Goal: Information Seeking & Learning: Learn about a topic

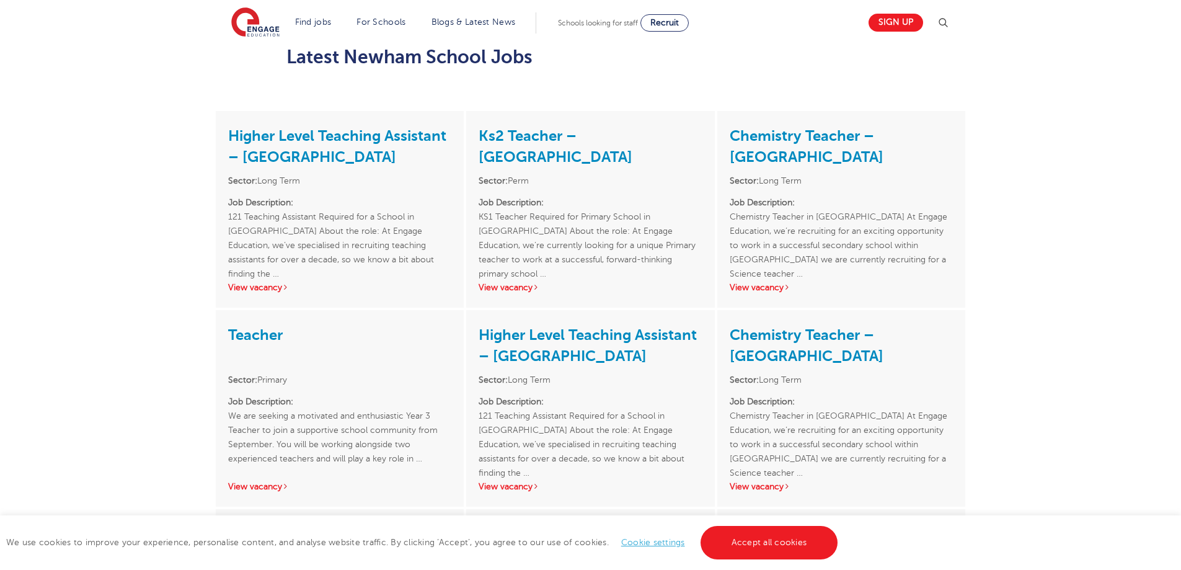
scroll to position [1488, 0]
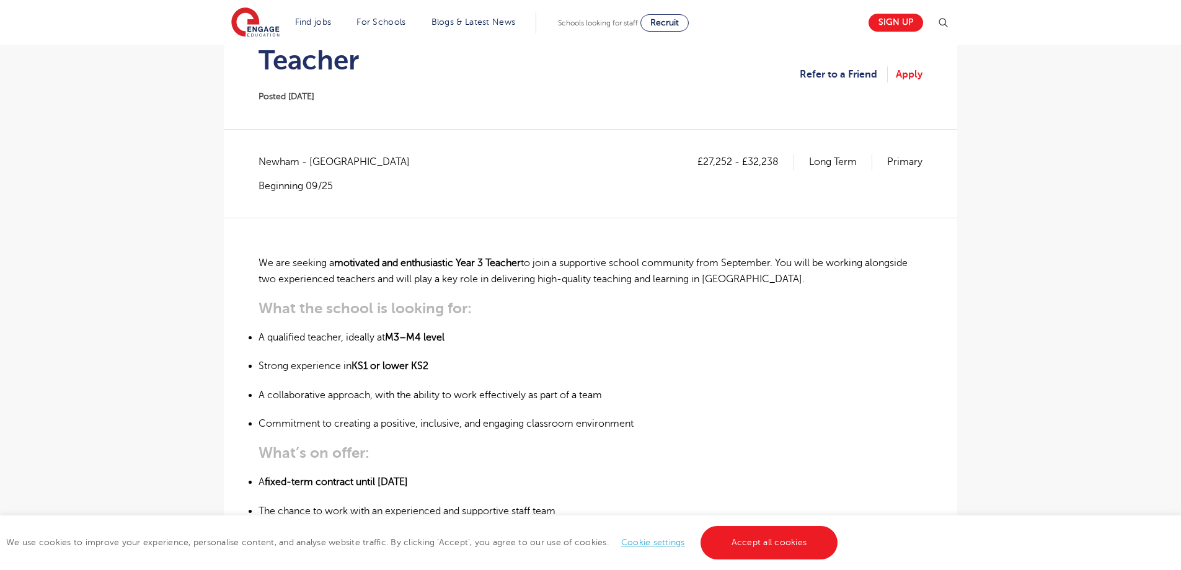
scroll to position [124, 0]
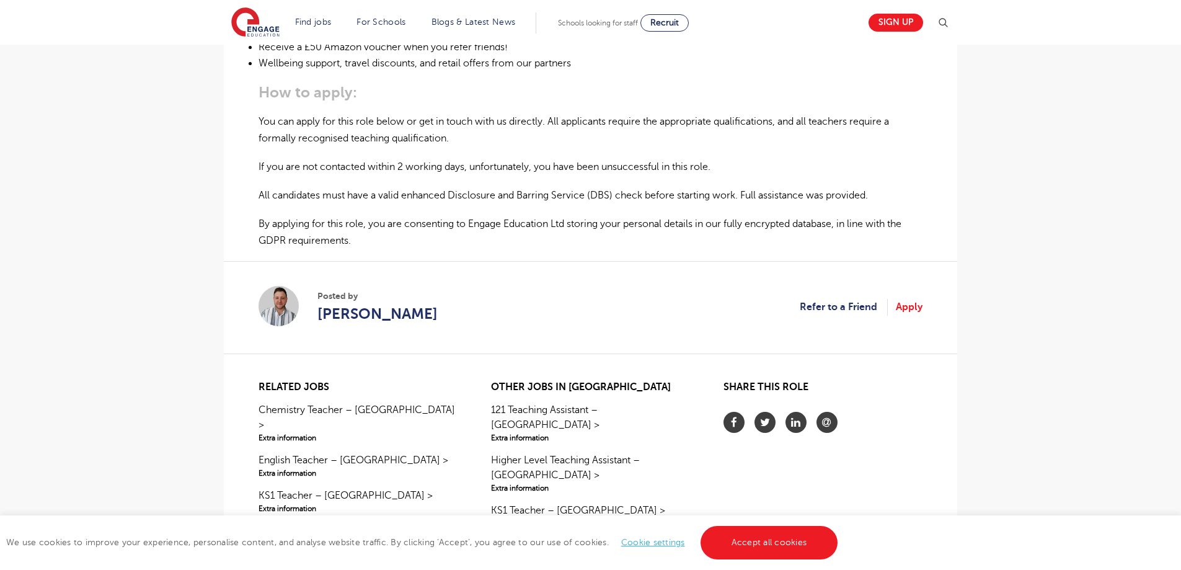
scroll to position [868, 0]
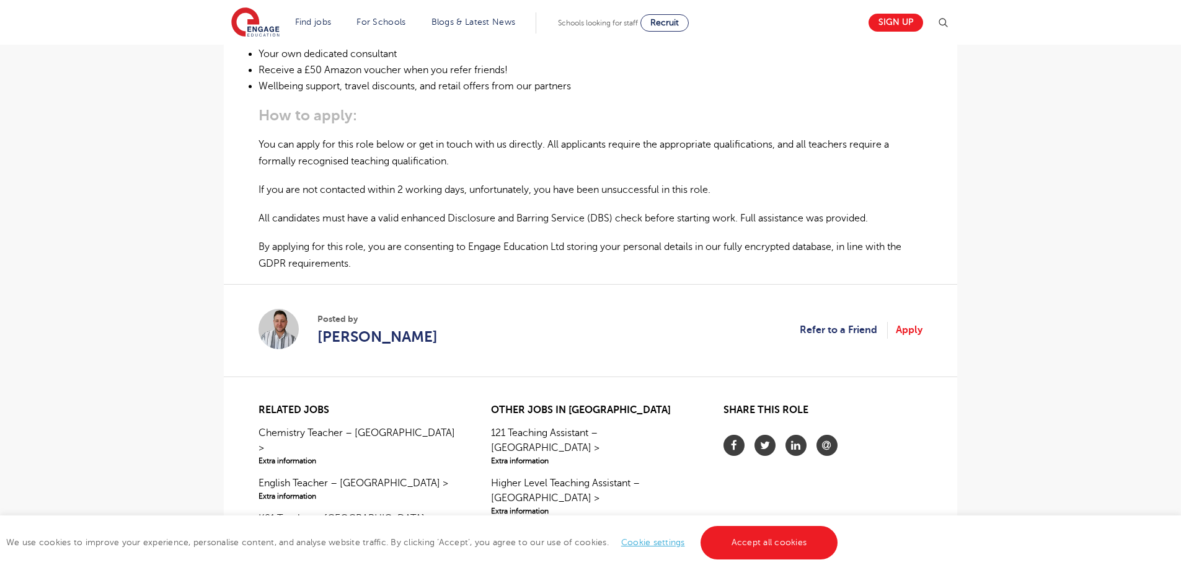
scroll to position [806, 0]
